Goal: Check status: Check status

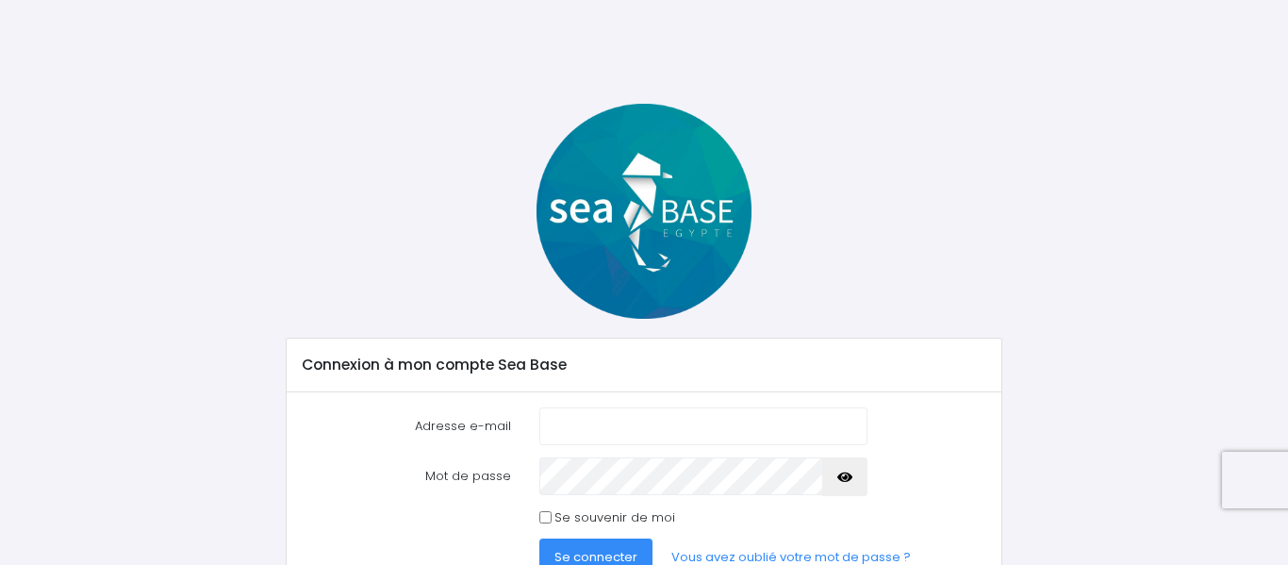
type input "[EMAIL_ADDRESS][DOMAIN_NAME]"
click at [590, 550] on span "Se connecter" at bounding box center [595, 557] width 83 height 18
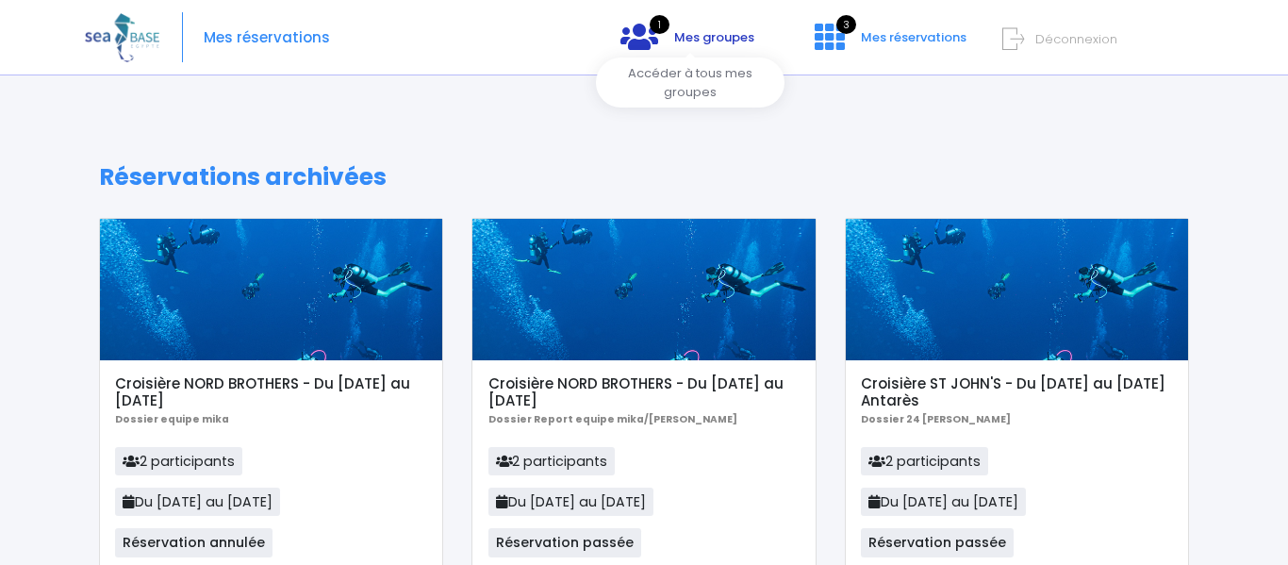
click at [735, 37] on span "Mes groupes" at bounding box center [714, 37] width 80 height 18
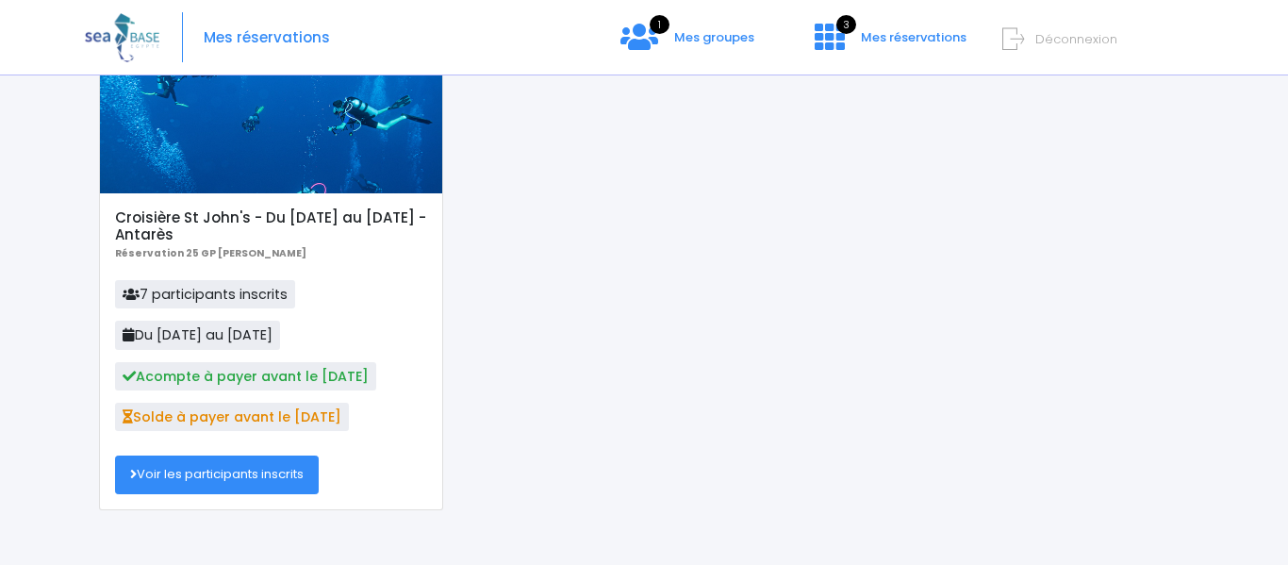
scroll to position [182, 0]
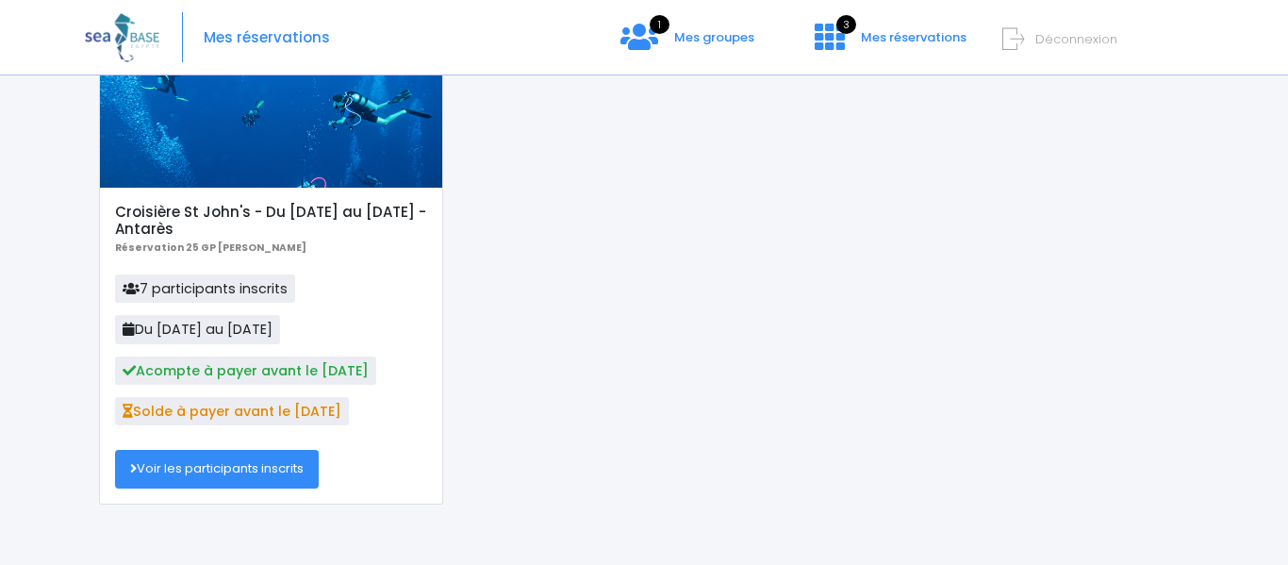
click at [235, 372] on span "Acompte à payer avant le [DATE]" at bounding box center [245, 370] width 261 height 28
